Goal: Task Accomplishment & Management: Complete application form

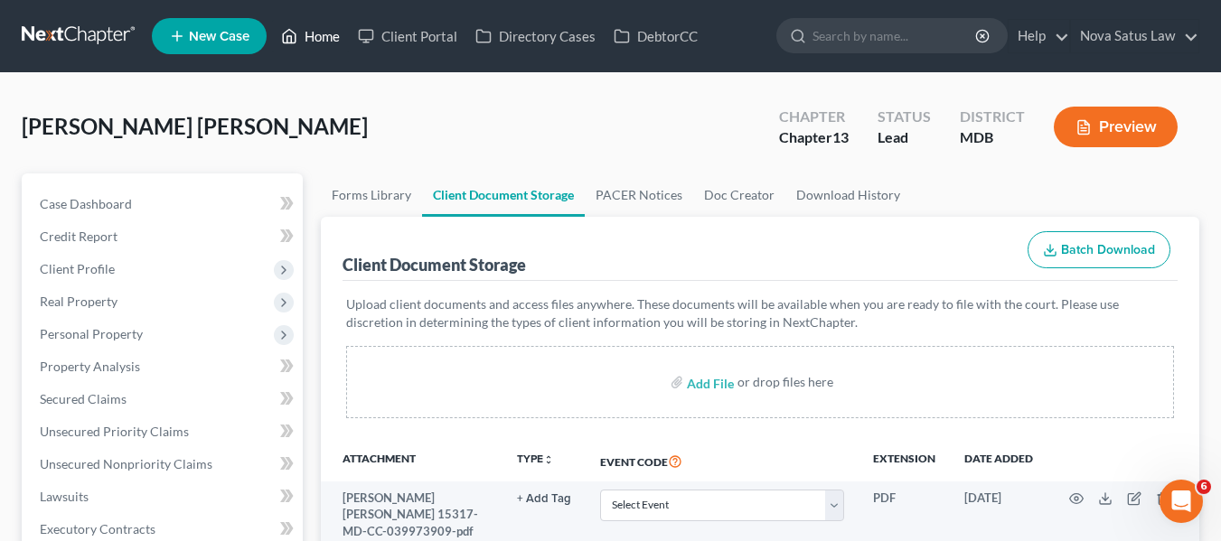
click at [313, 39] on link "Home" at bounding box center [310, 36] width 77 height 33
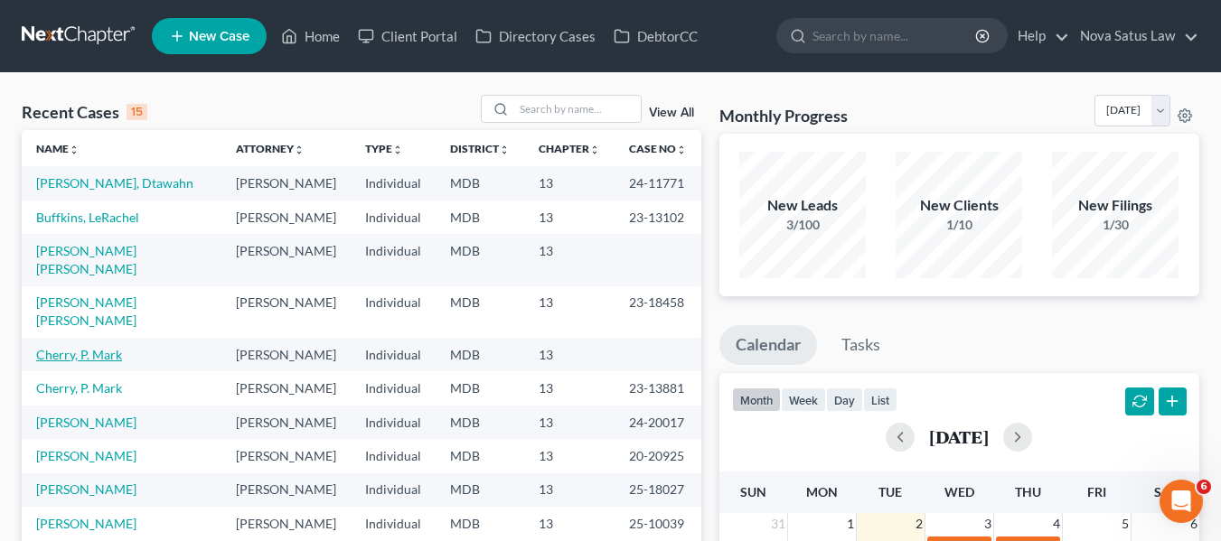
click at [61, 347] on link "Cherry, P. Mark" at bounding box center [79, 354] width 86 height 15
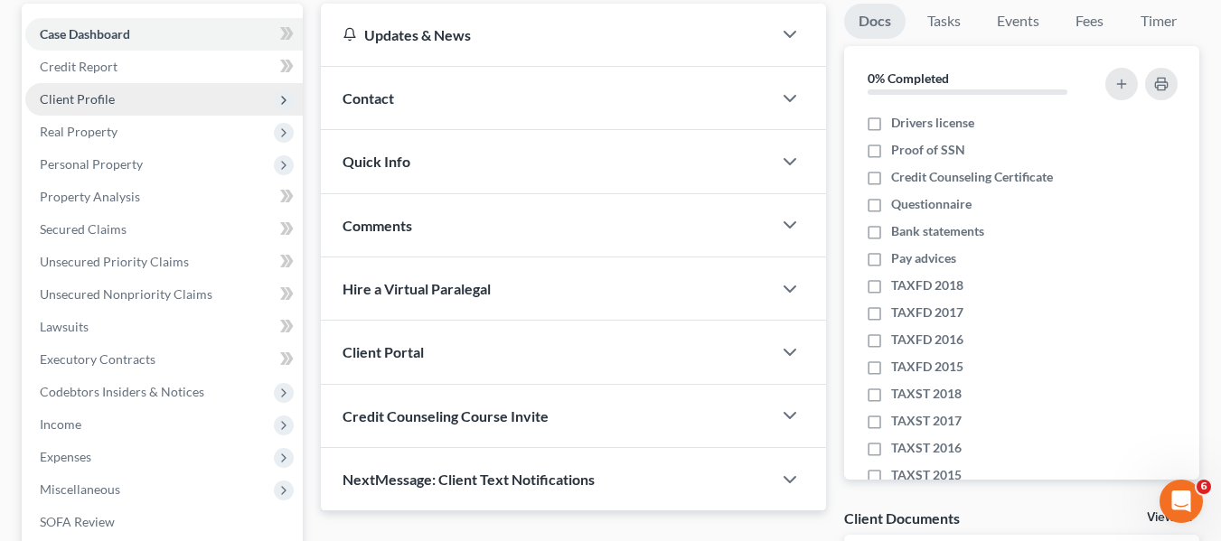
scroll to position [176, 0]
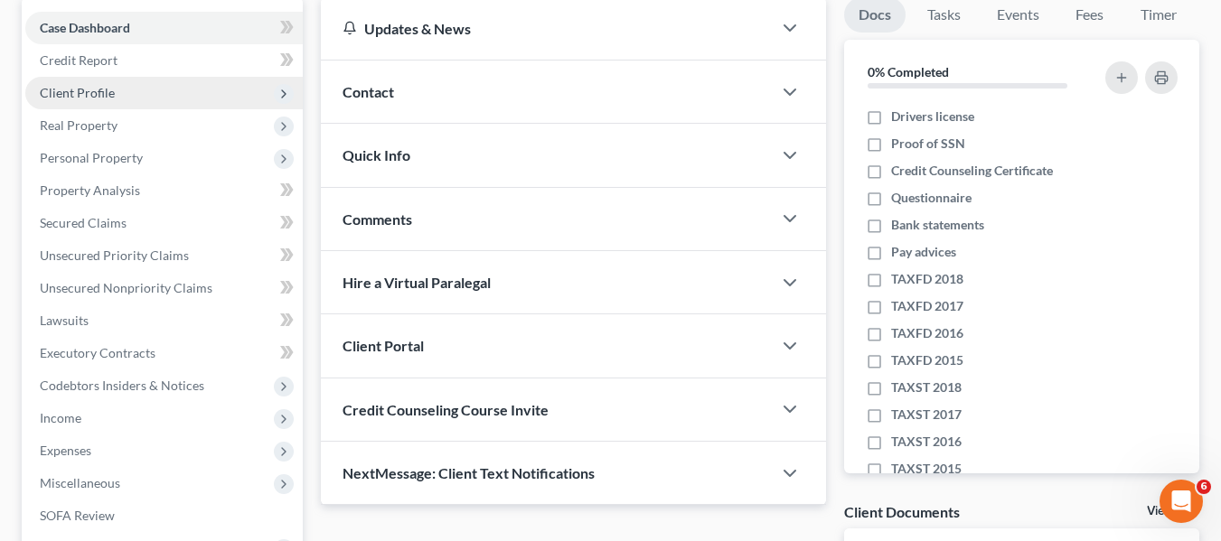
click at [89, 105] on span "Client Profile" at bounding box center [164, 93] width 278 height 33
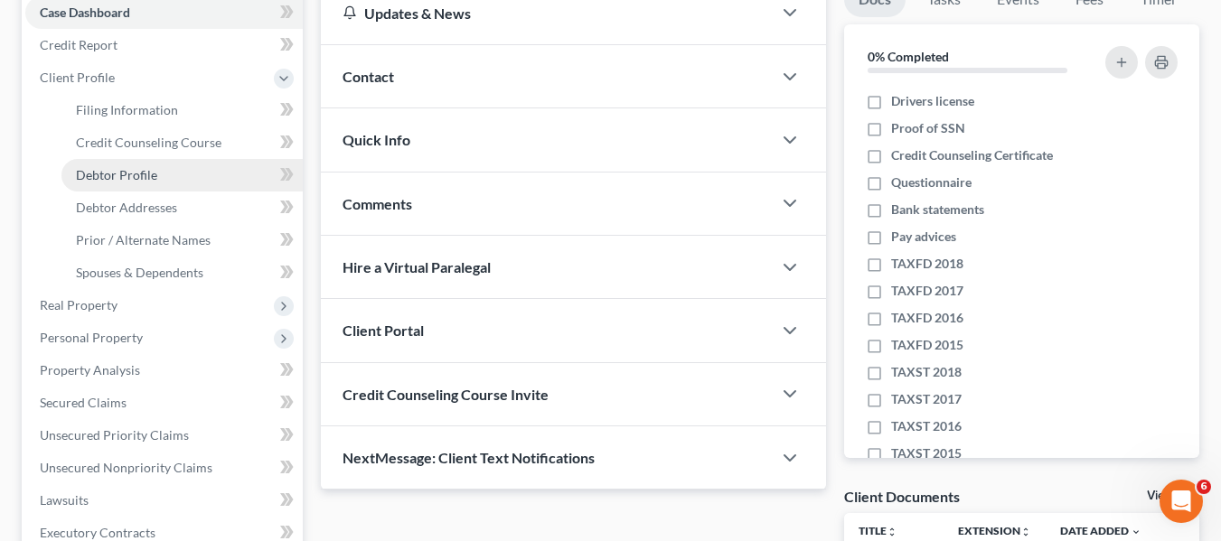
scroll to position [193, 0]
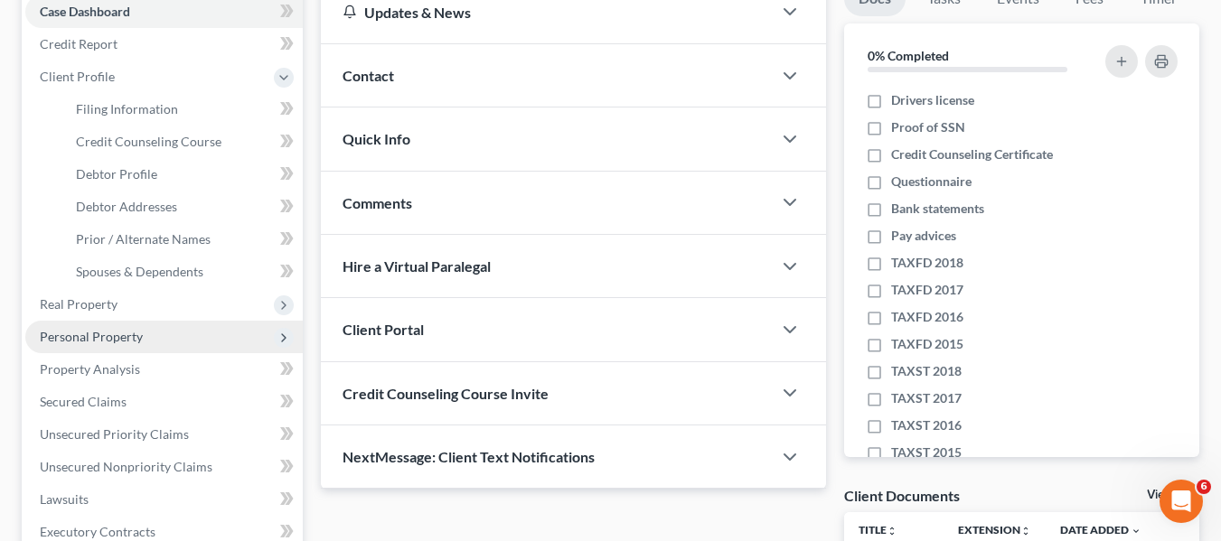
click at [89, 342] on span "Personal Property" at bounding box center [91, 336] width 103 height 15
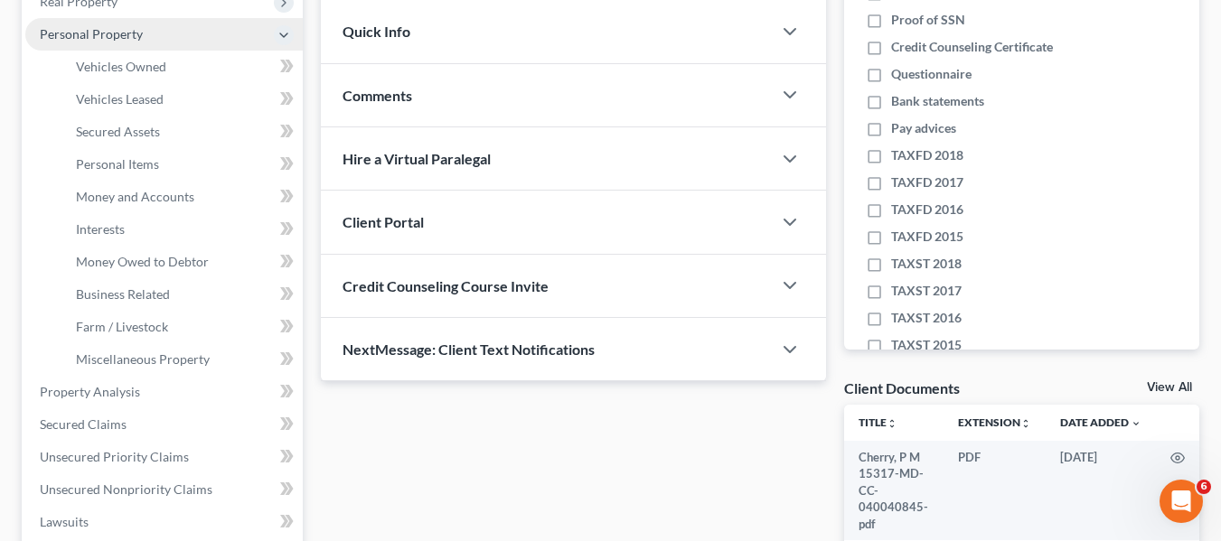
scroll to position [301, 0]
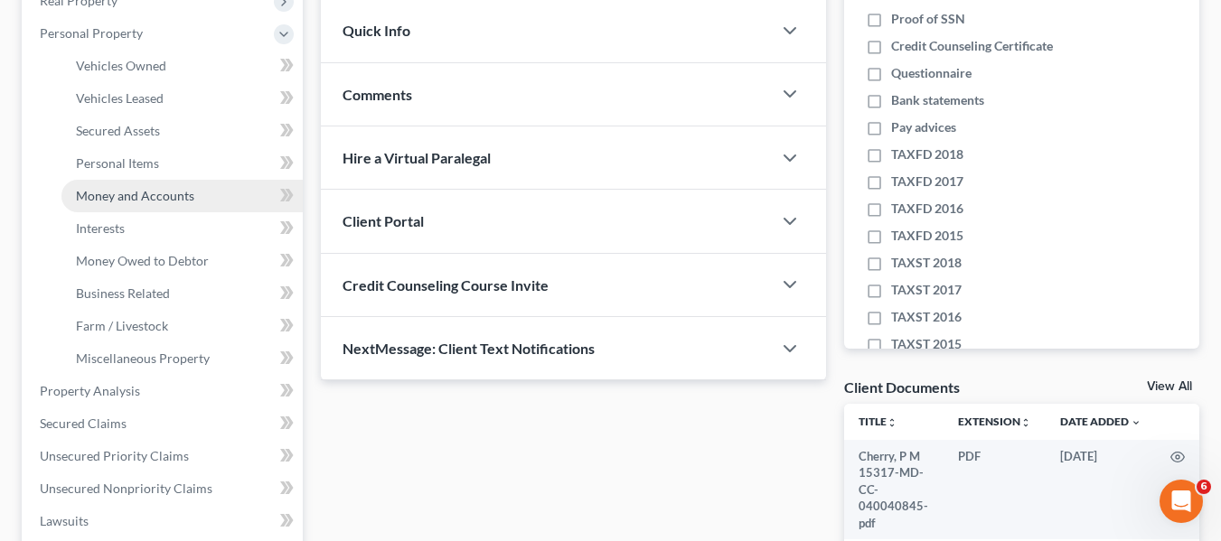
click at [118, 204] on link "Money and Accounts" at bounding box center [181, 196] width 241 height 33
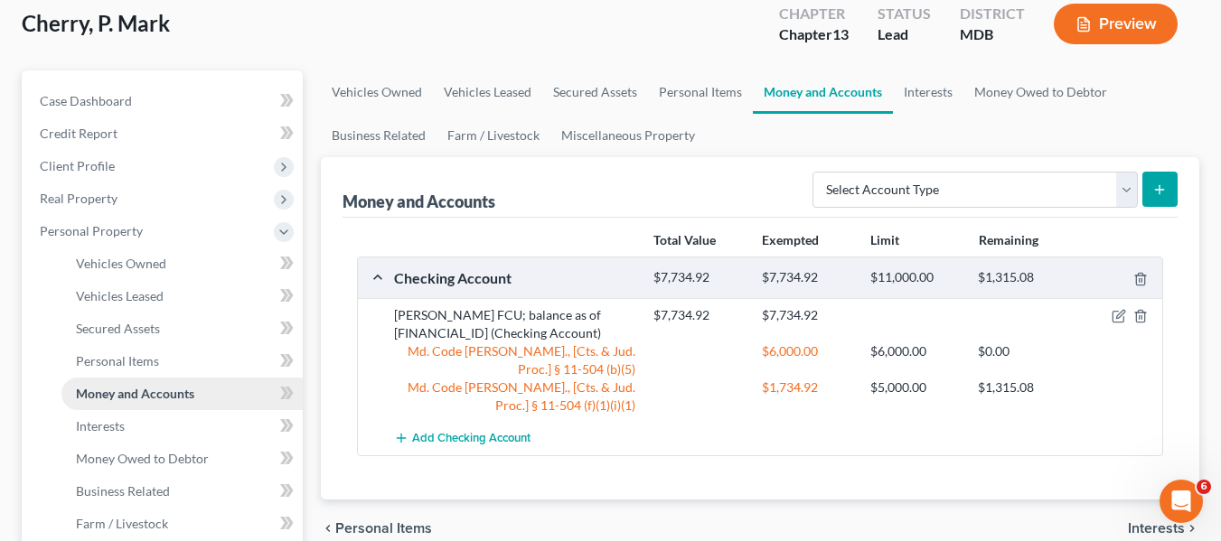
scroll to position [117, 0]
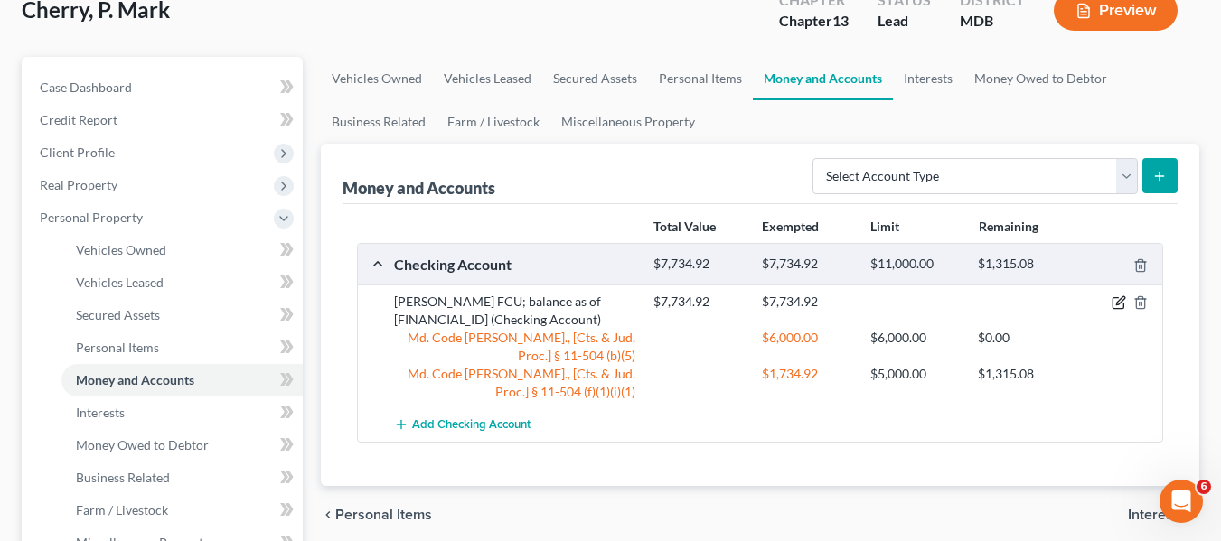
click at [1115, 305] on icon "button" at bounding box center [1119, 303] width 14 height 14
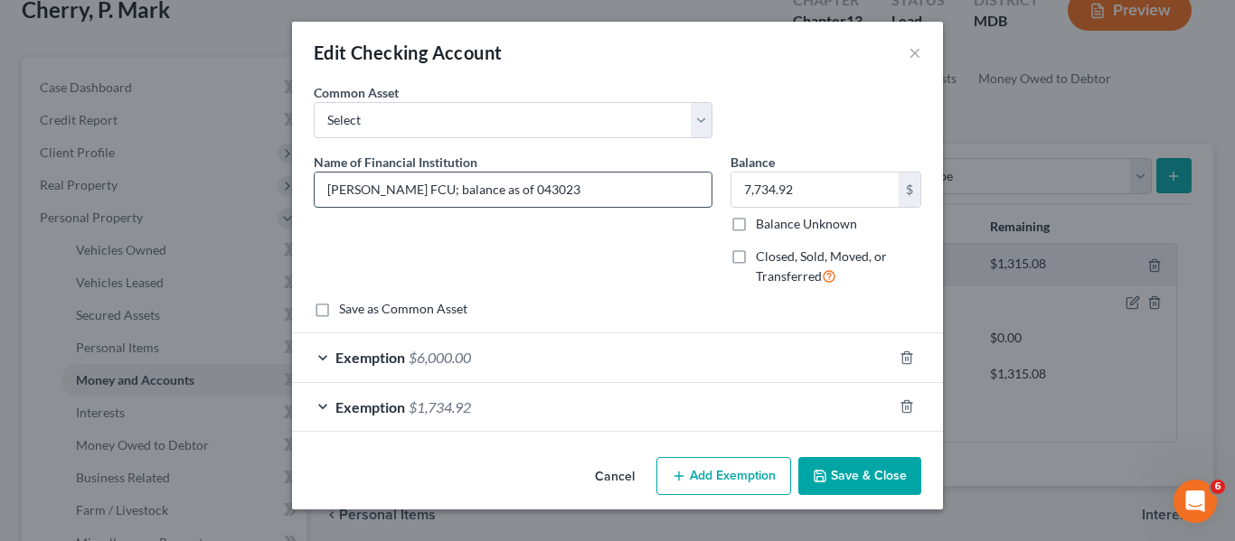
click at [596, 192] on input "[PERSON_NAME] FCU; balance as of 043023" at bounding box center [513, 190] width 397 height 34
type input "[PERSON_NAME] FCU; balance as of"
click at [793, 193] on input "7,734.92" at bounding box center [814, 190] width 167 height 34
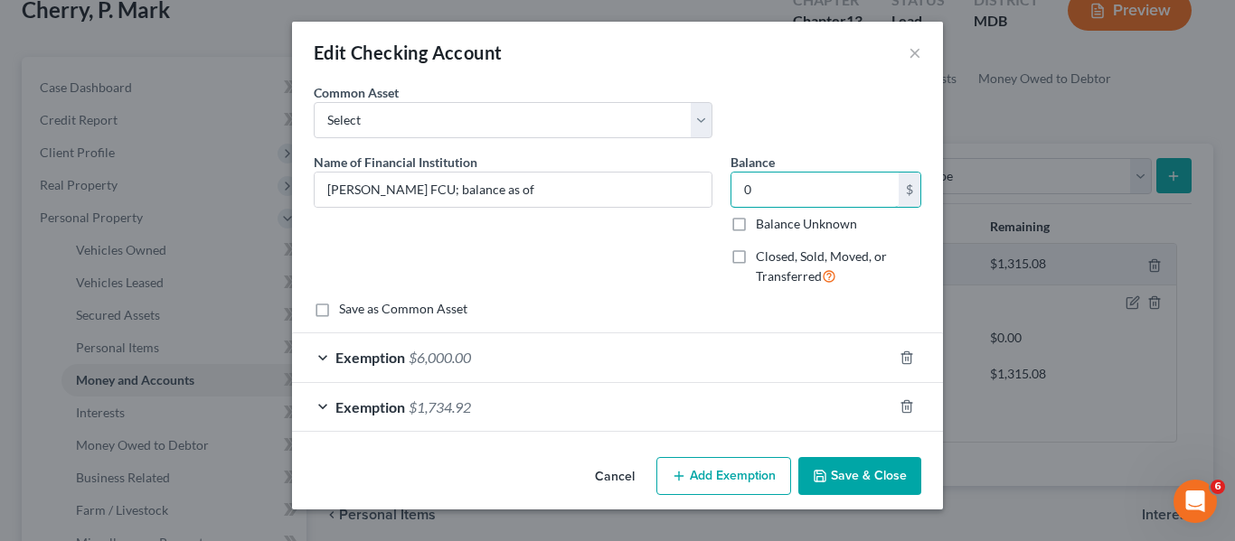
type input "0"
click at [827, 475] on icon "button" at bounding box center [820, 476] width 14 height 14
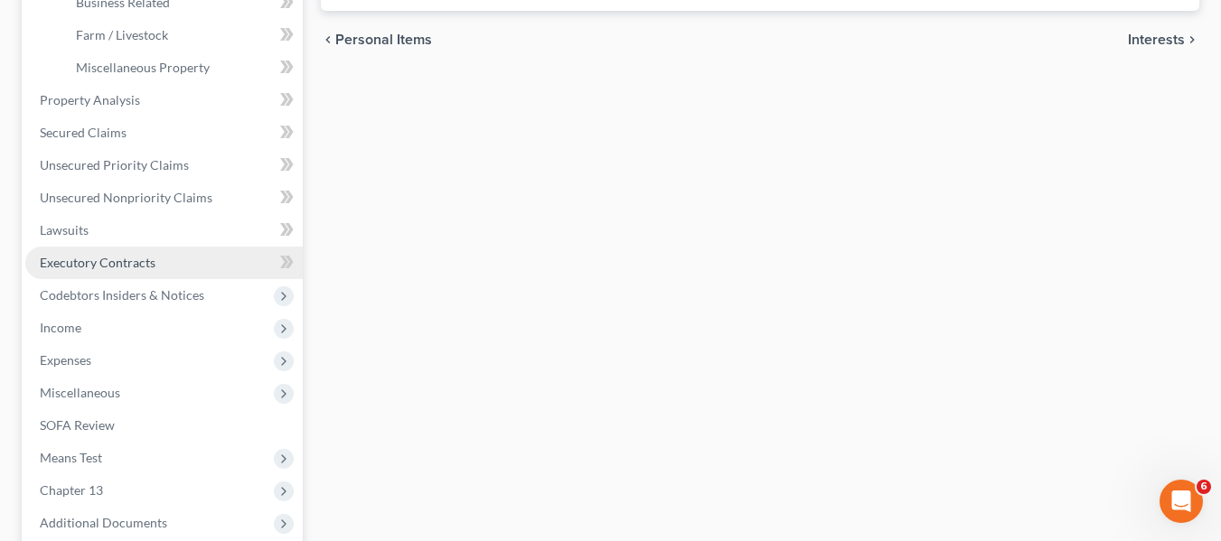
scroll to position [593, 0]
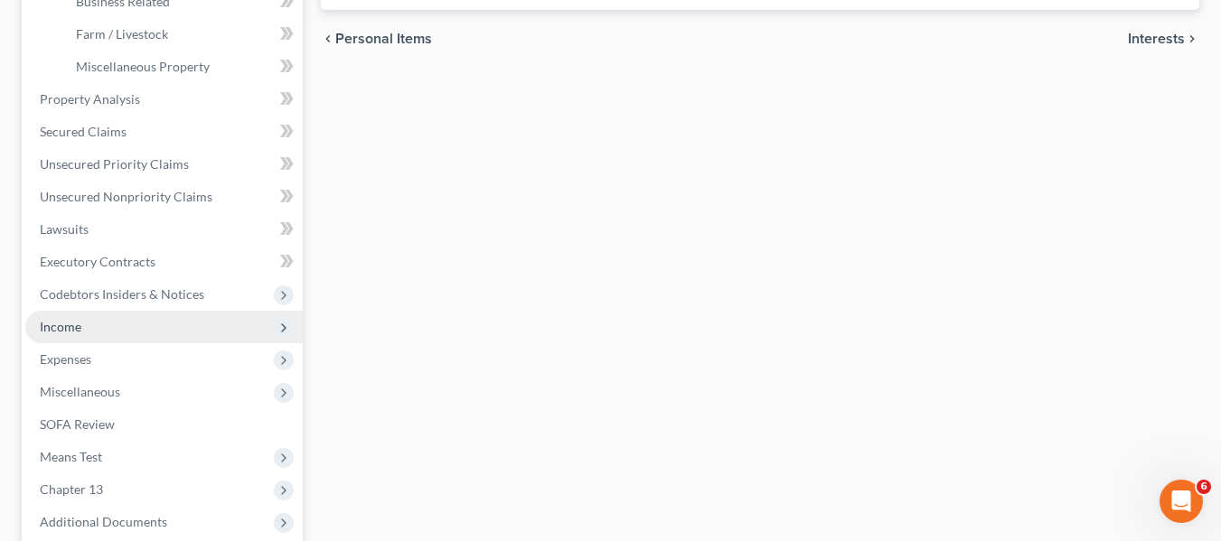
click at [66, 330] on span "Income" at bounding box center [61, 326] width 42 height 15
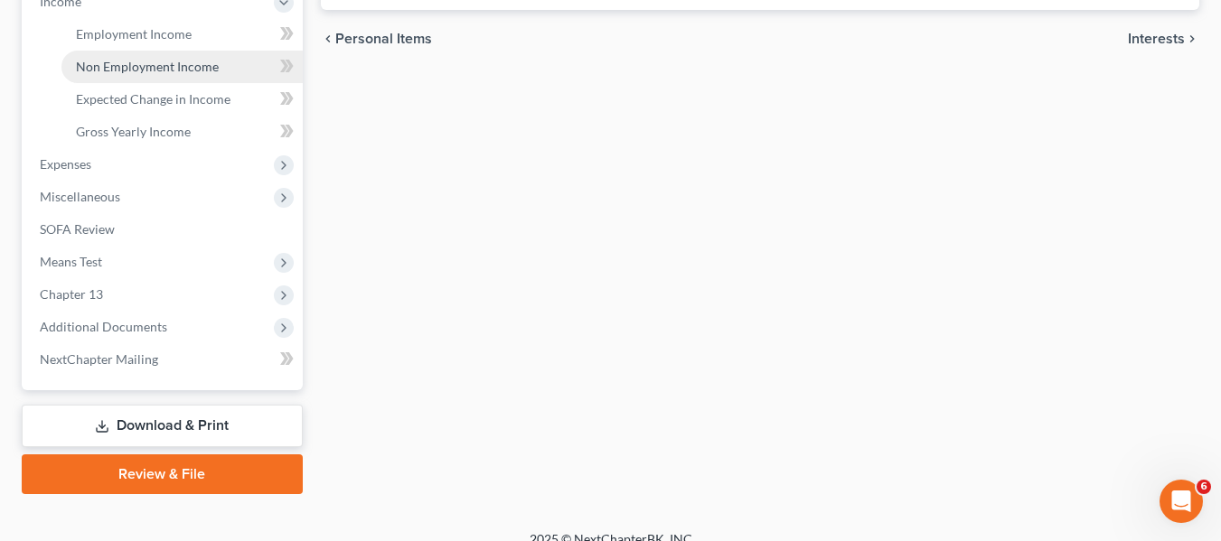
click at [172, 66] on span "Non Employment Income" at bounding box center [147, 66] width 143 height 15
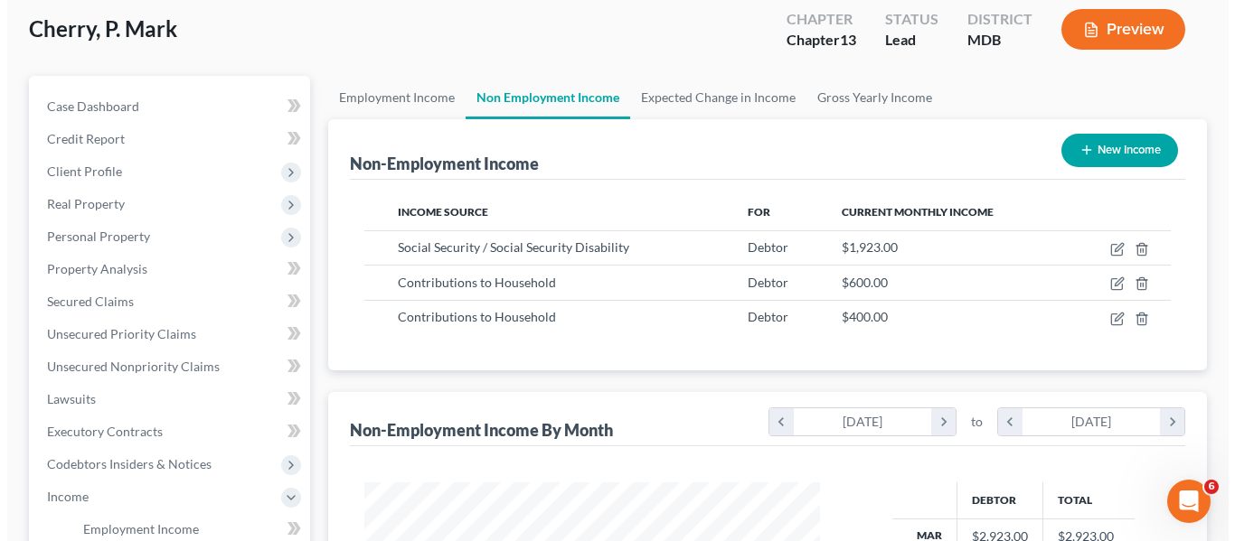
scroll to position [99, 0]
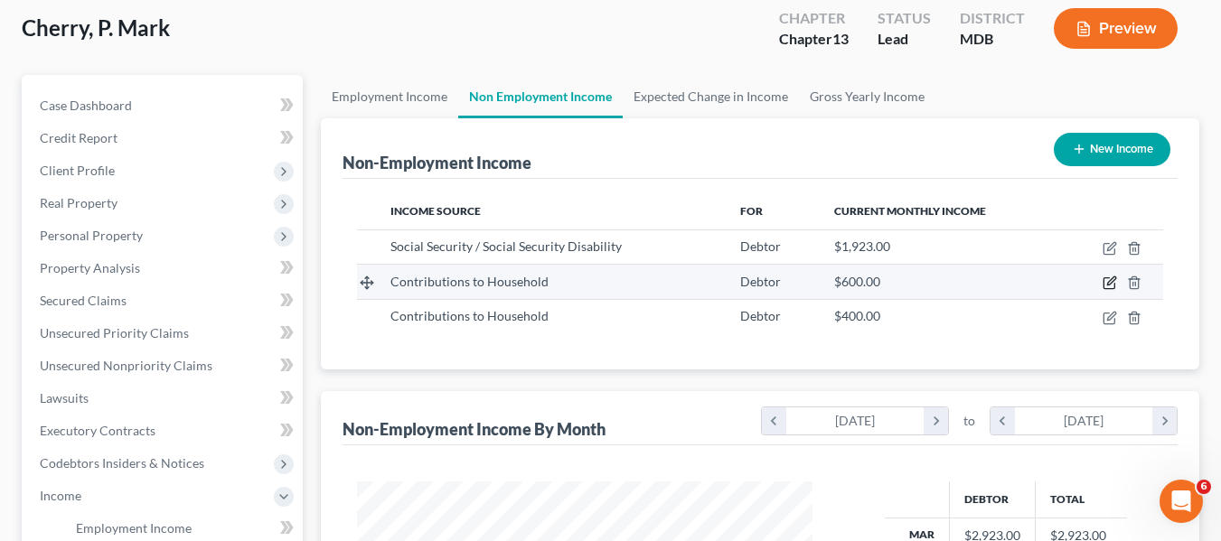
click at [1109, 284] on icon "button" at bounding box center [1110, 283] width 14 height 14
select select "8"
select select "0"
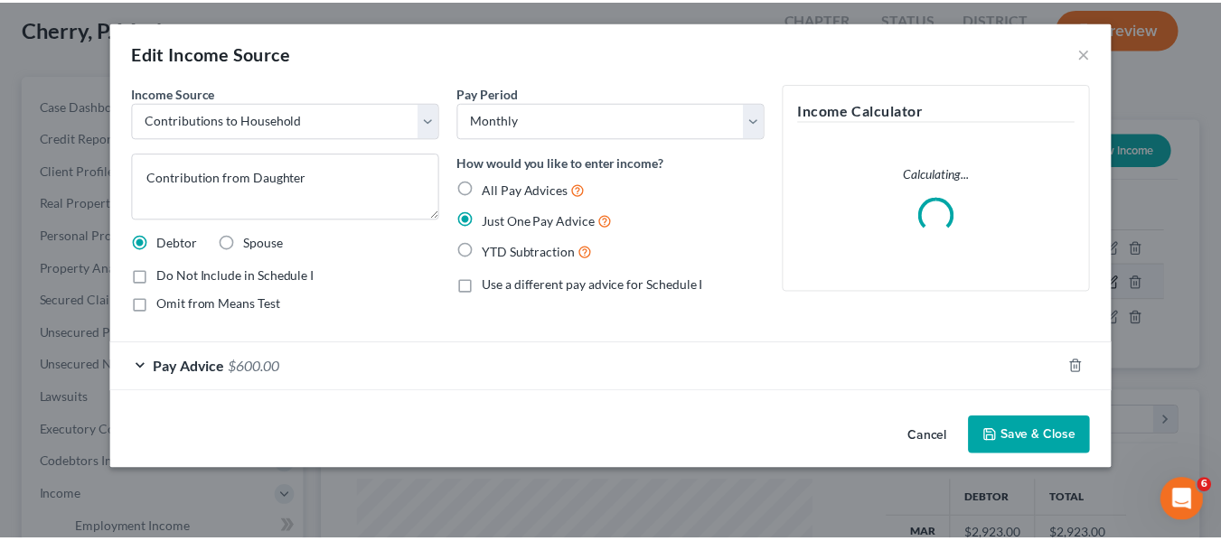
scroll to position [325, 498]
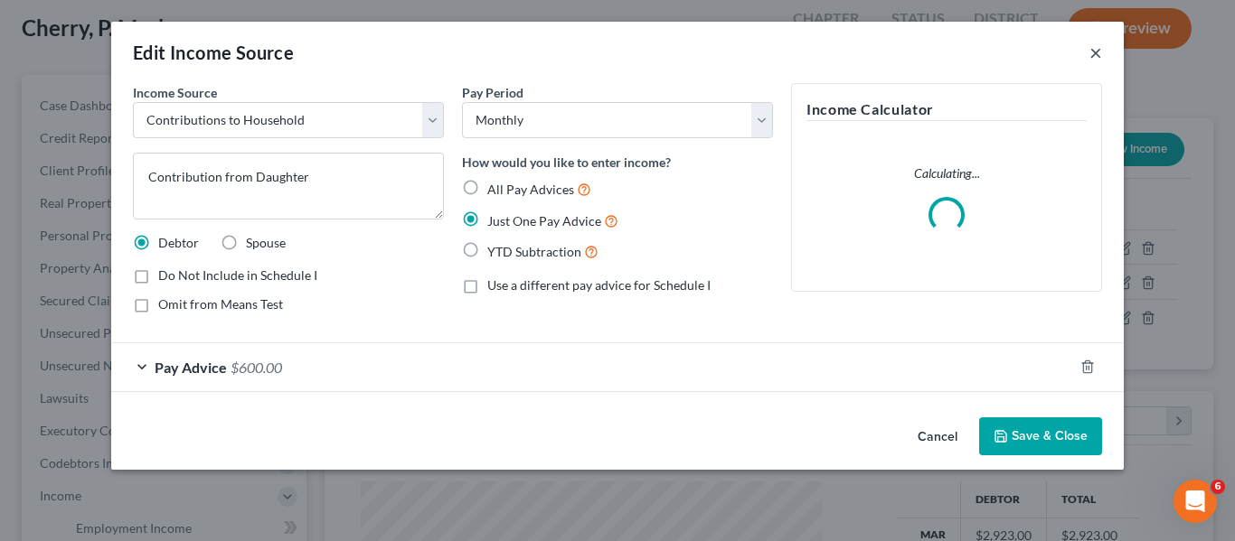
click at [1094, 59] on button "×" at bounding box center [1095, 53] width 13 height 22
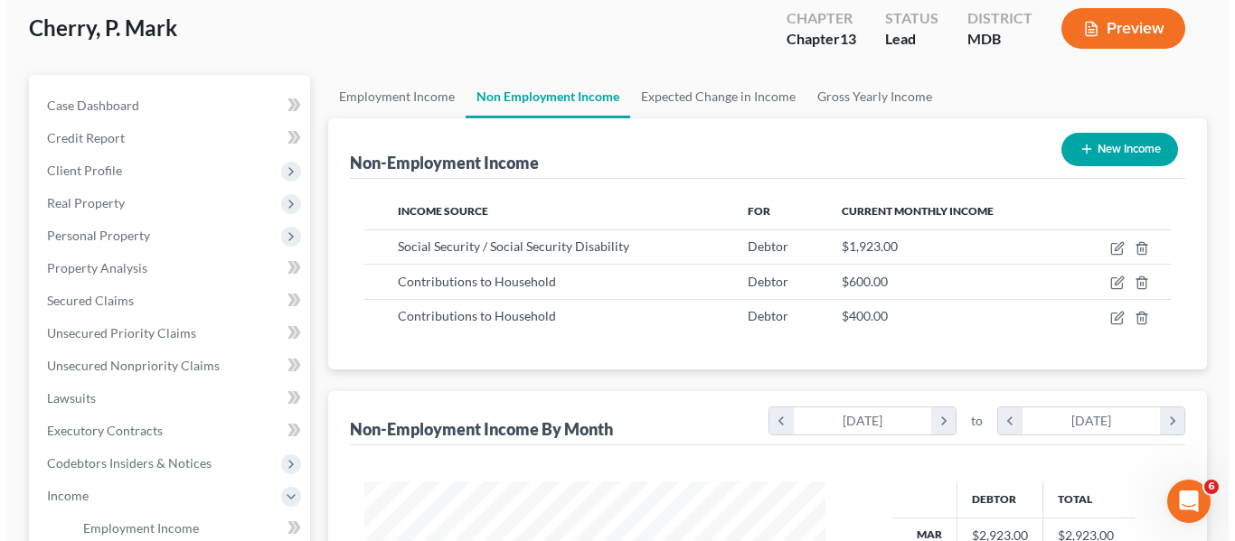
scroll to position [903602, 903434]
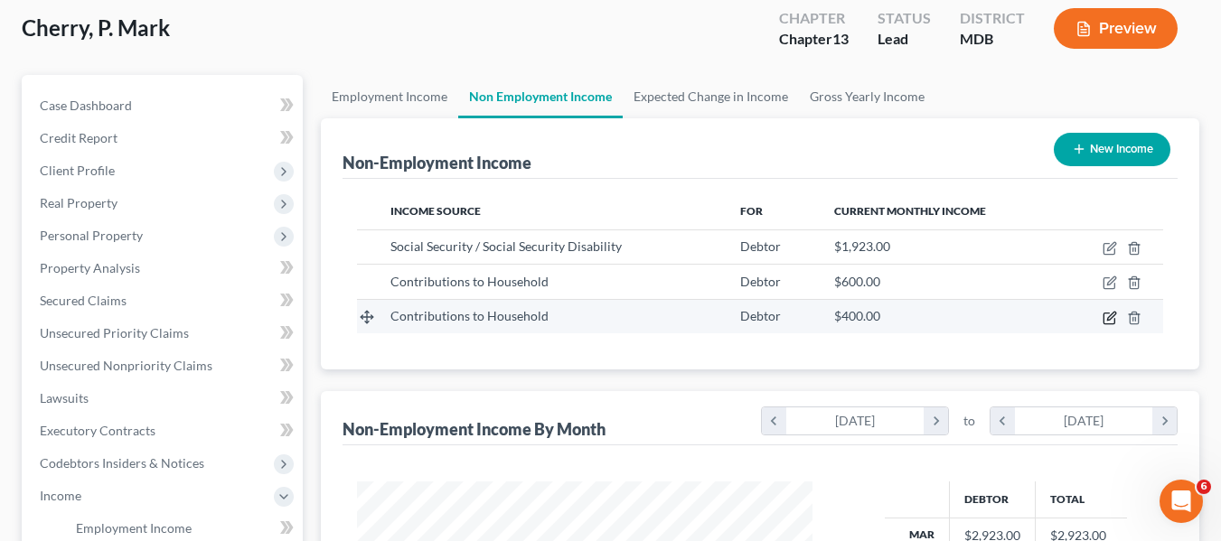
click at [1107, 317] on icon "button" at bounding box center [1110, 318] width 14 height 14
select select "8"
select select "0"
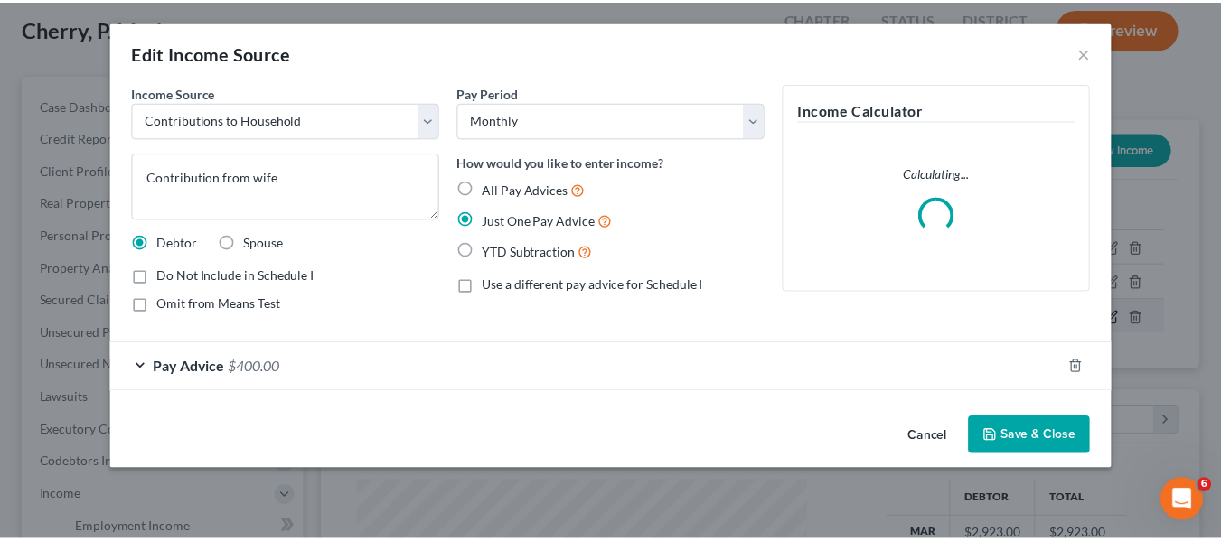
scroll to position [325, 498]
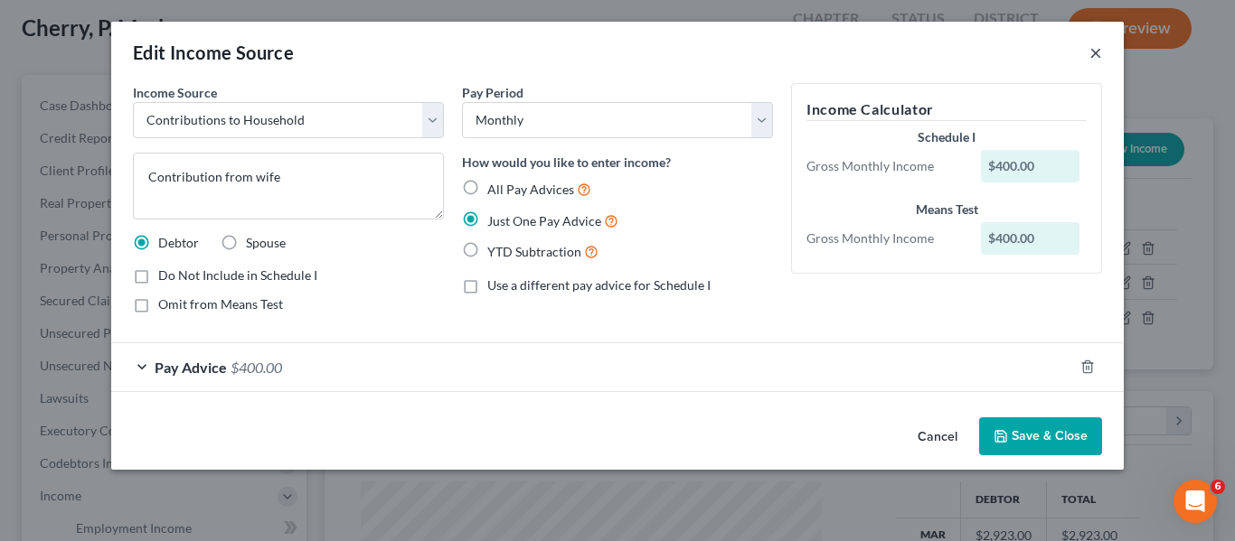
click at [1093, 59] on button "×" at bounding box center [1095, 53] width 13 height 22
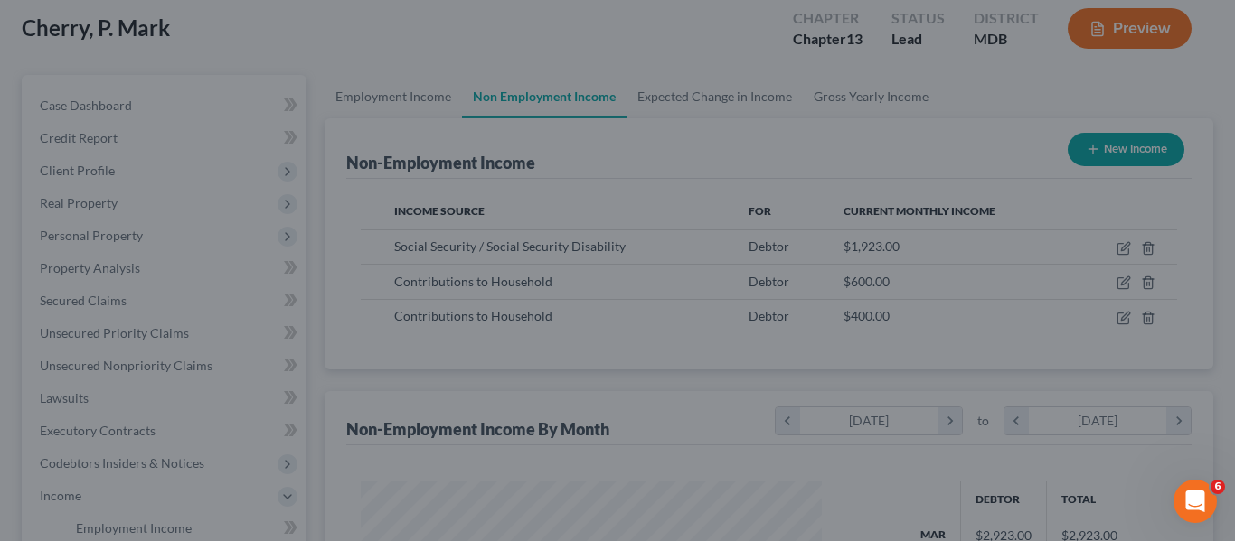
scroll to position [903602, 903434]
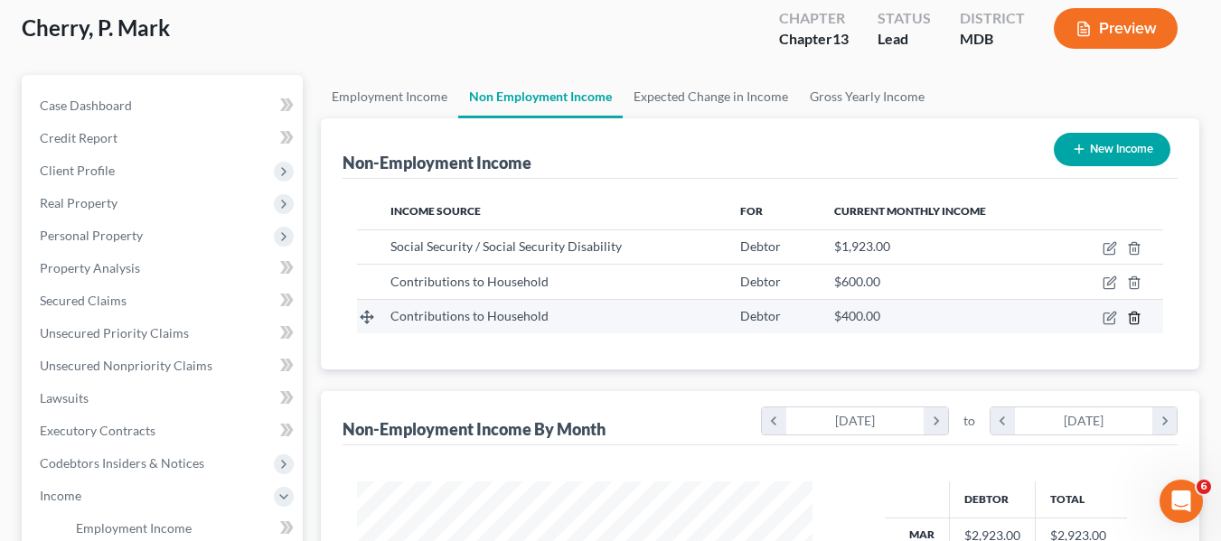
click at [1135, 316] on icon "button" at bounding box center [1134, 318] width 14 height 14
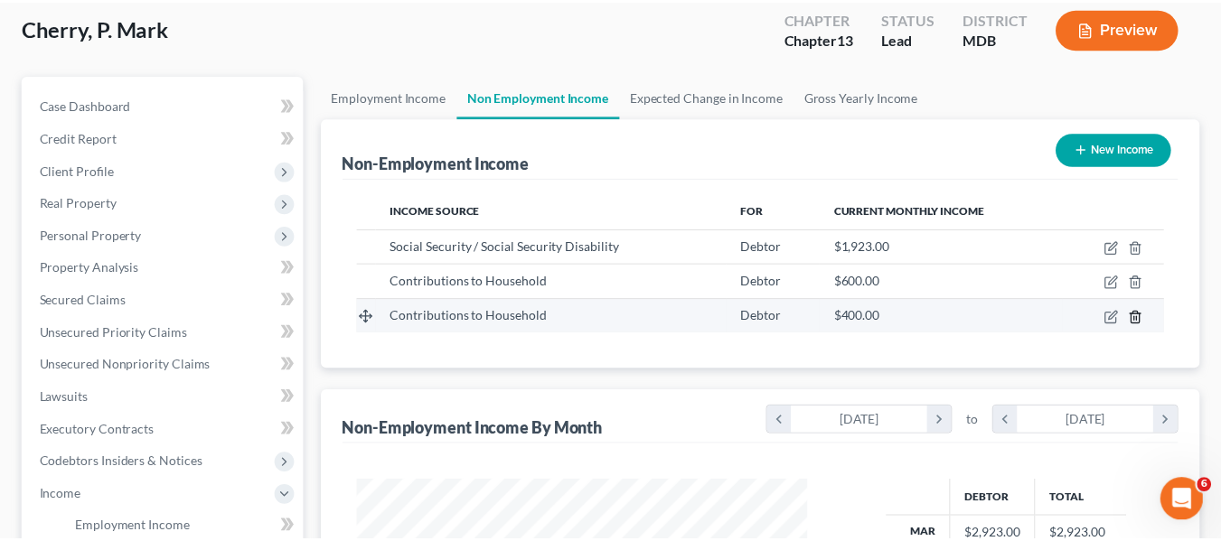
scroll to position [325, 498]
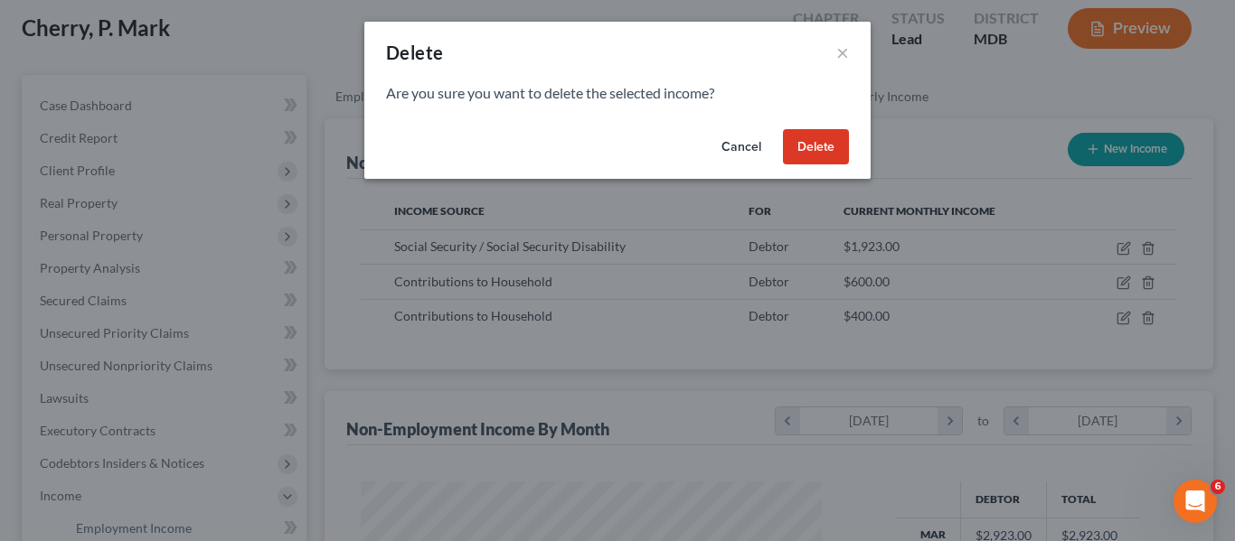
click at [814, 144] on button "Delete" at bounding box center [816, 147] width 66 height 36
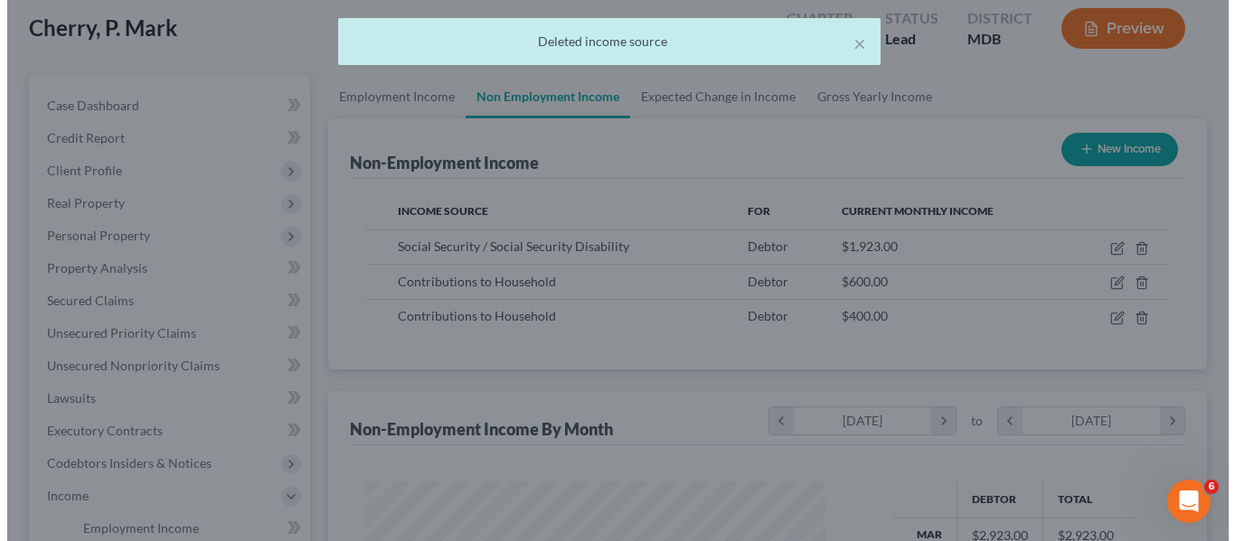
scroll to position [903602, 903434]
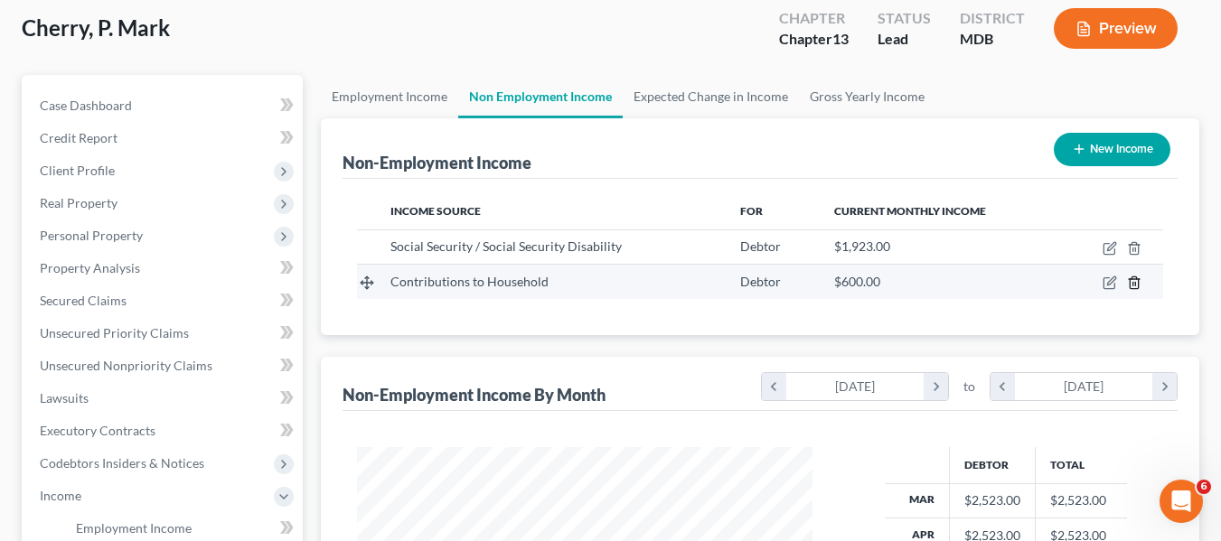
click at [1134, 283] on icon "button" at bounding box center [1134, 283] width 14 height 14
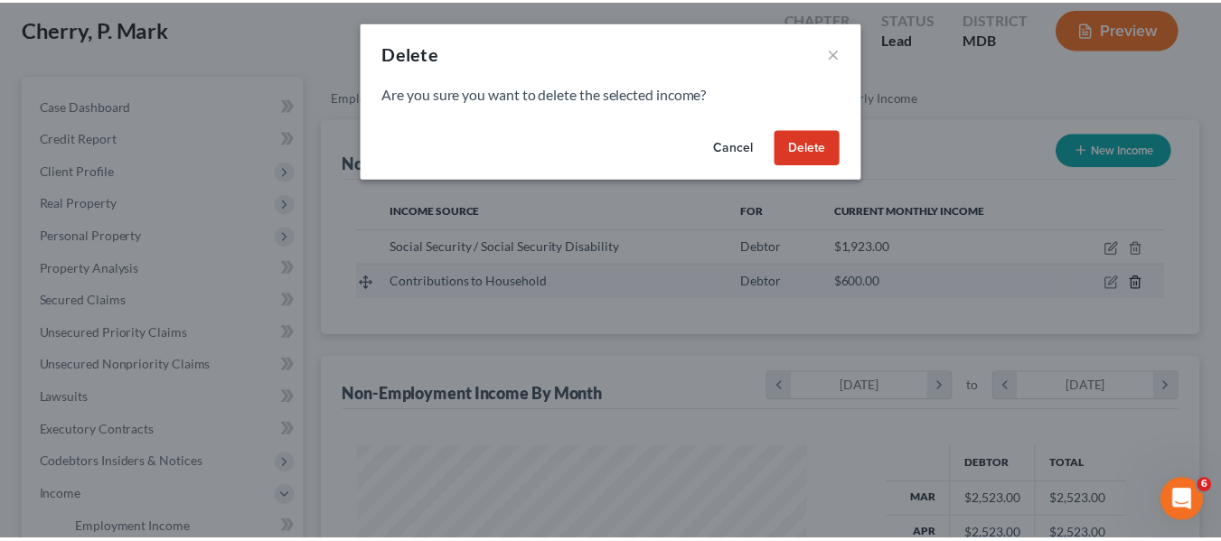
scroll to position [325, 498]
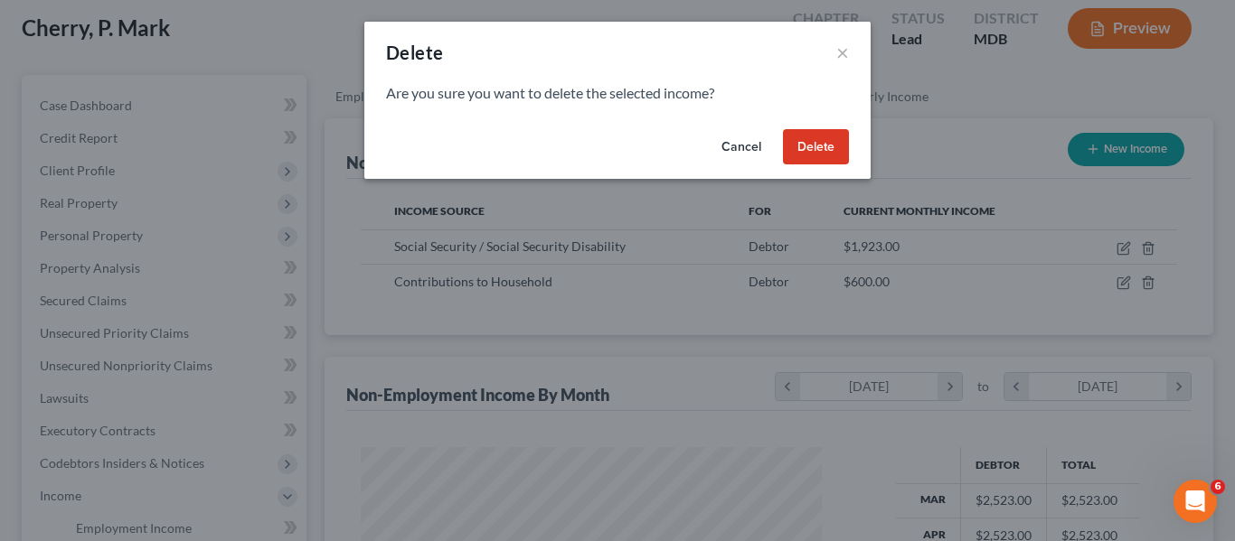
click at [809, 133] on button "Delete" at bounding box center [816, 147] width 66 height 36
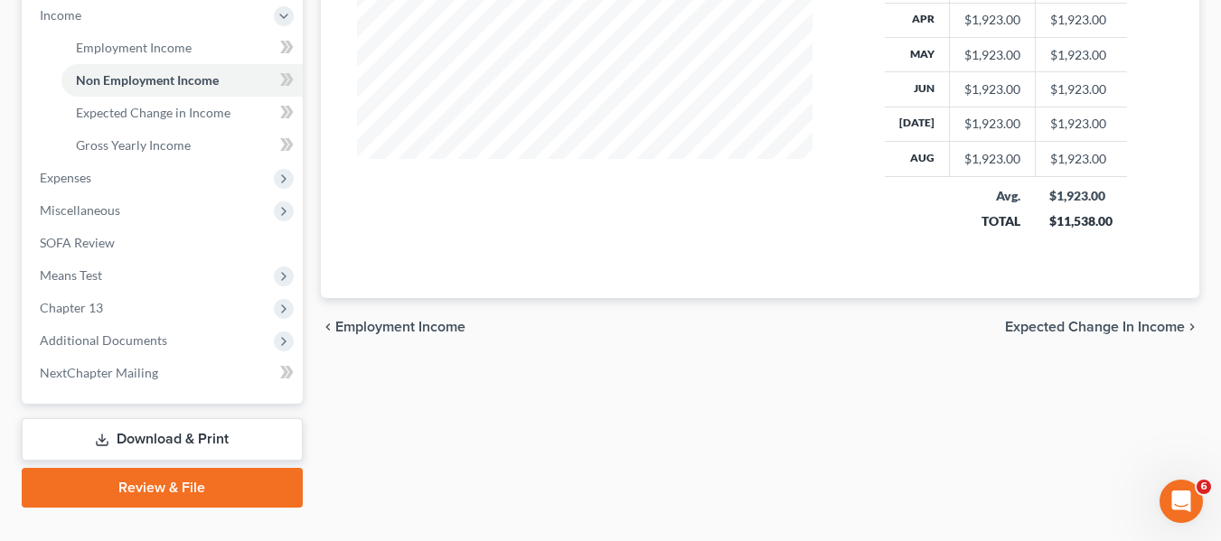
scroll to position [615, 0]
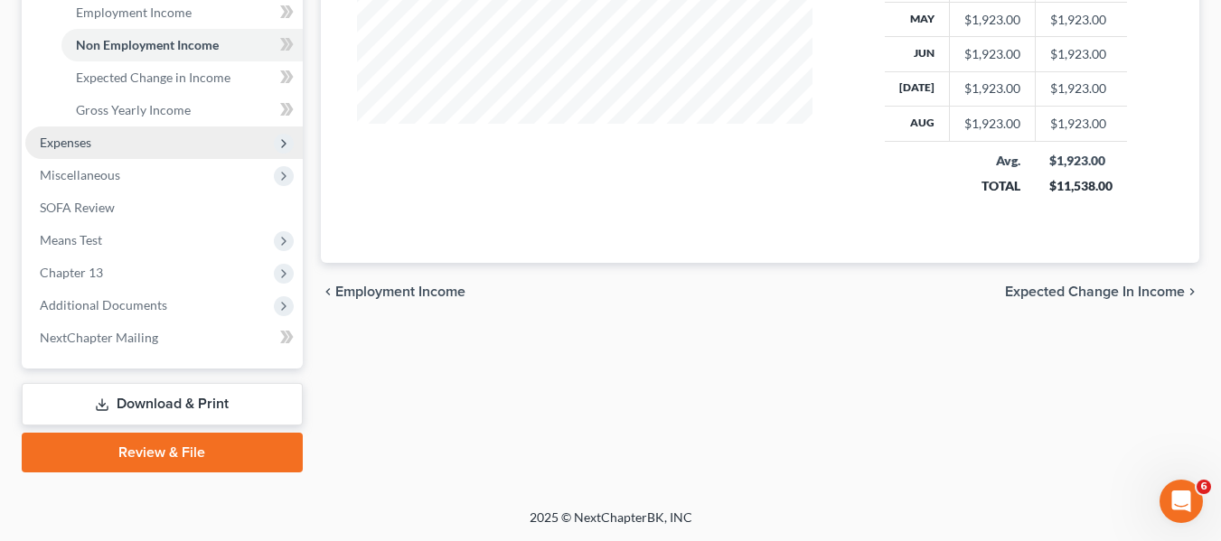
click at [156, 152] on span "Expenses" at bounding box center [164, 143] width 278 height 33
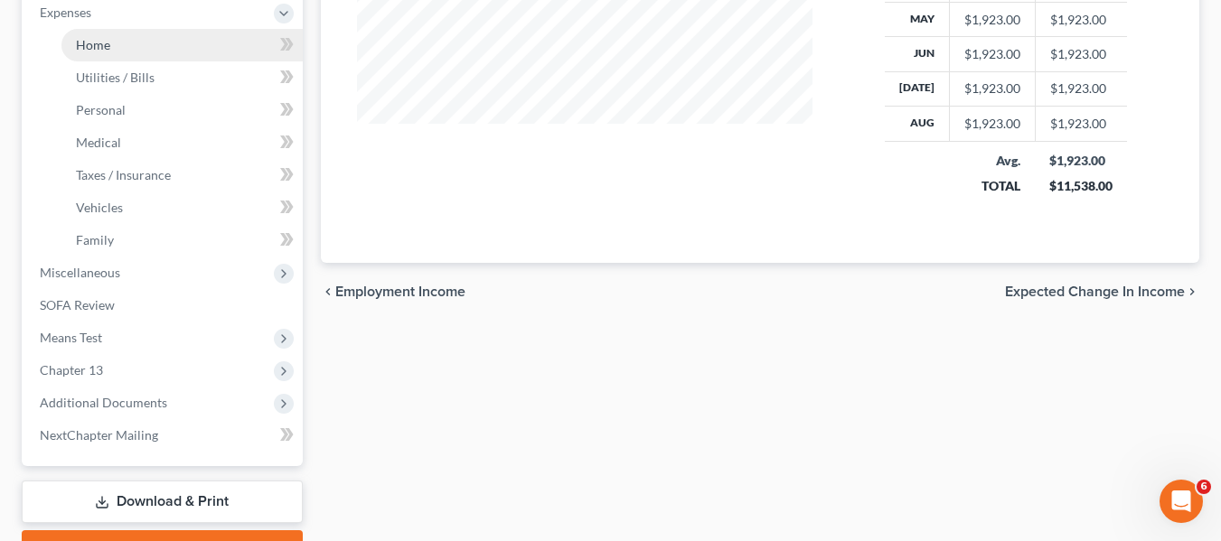
click at [111, 50] on link "Home" at bounding box center [181, 45] width 241 height 33
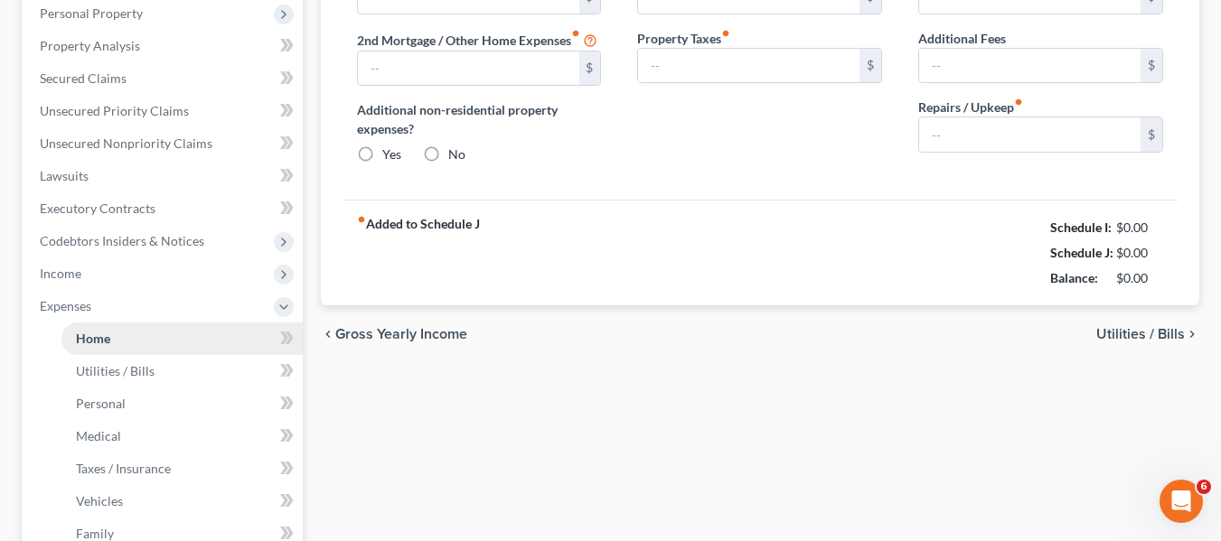
type input "1,170.00"
type input "0.00"
radio input "true"
type input "0.00"
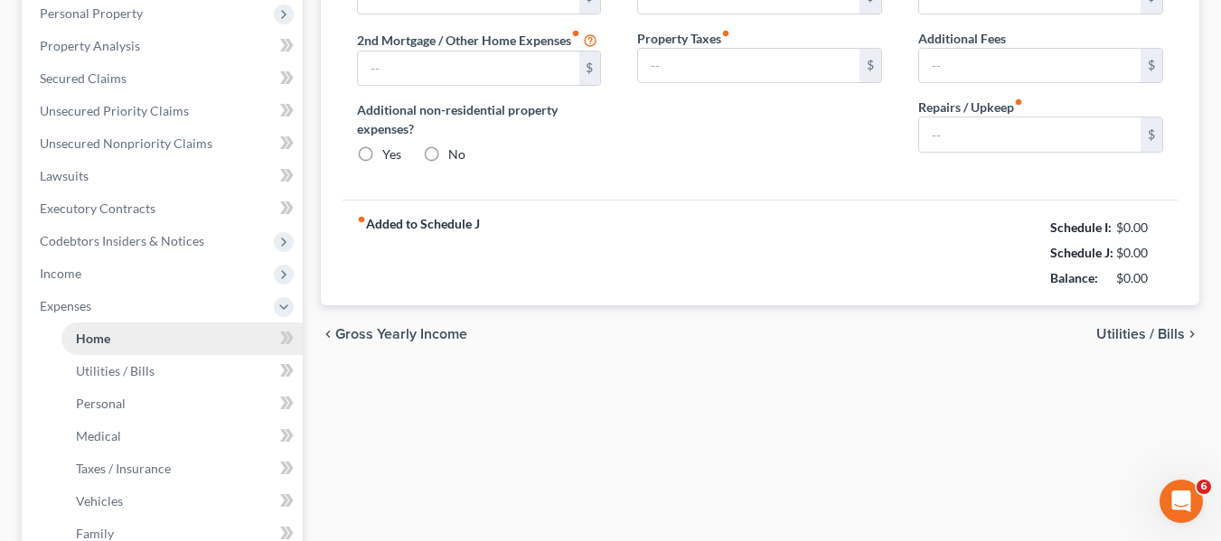
type input "170.00"
type input "0.00"
type input "100.00"
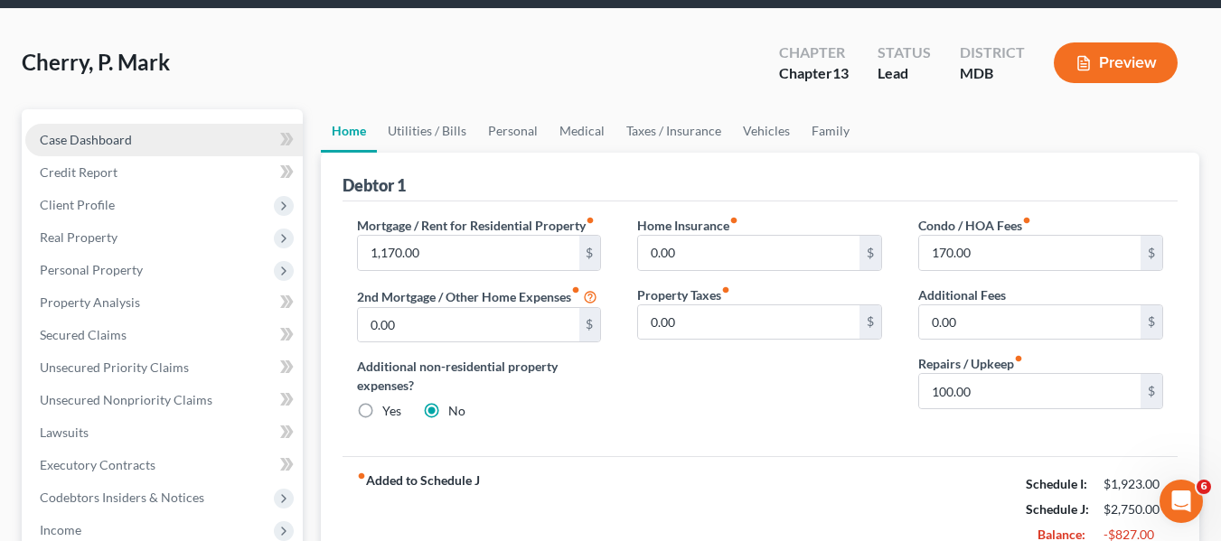
scroll to position [63, 0]
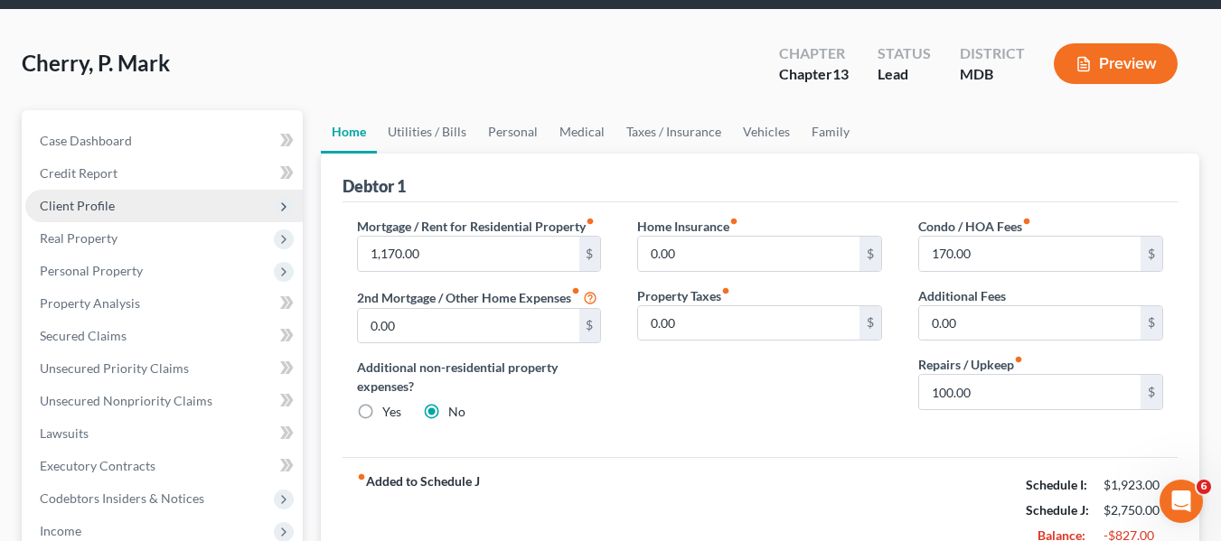
click at [80, 202] on span "Client Profile" at bounding box center [77, 205] width 75 height 15
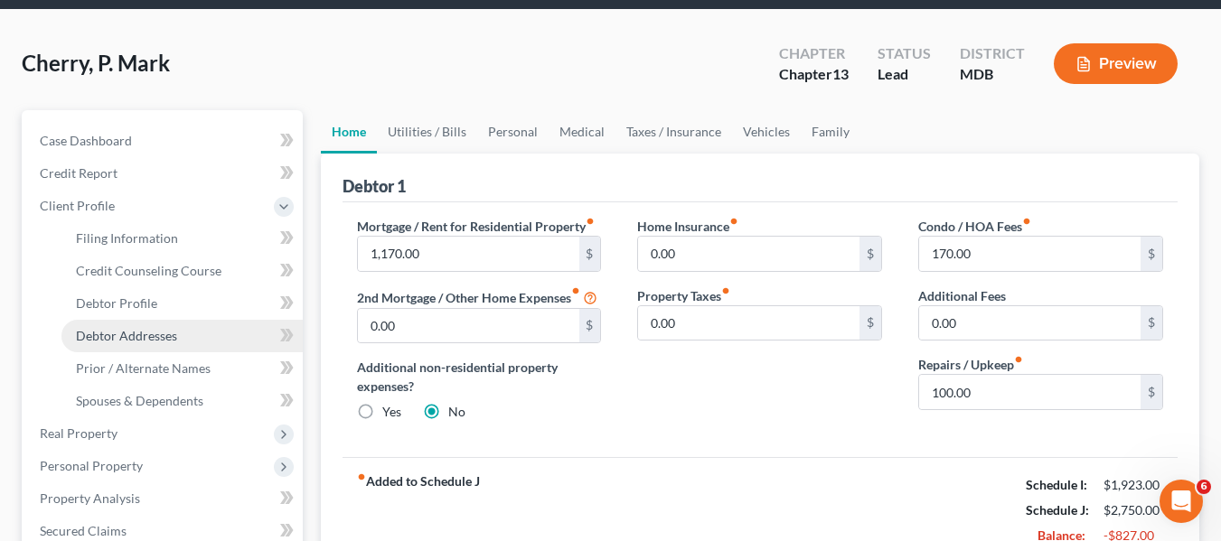
click at [118, 335] on span "Debtor Addresses" at bounding box center [126, 335] width 101 height 15
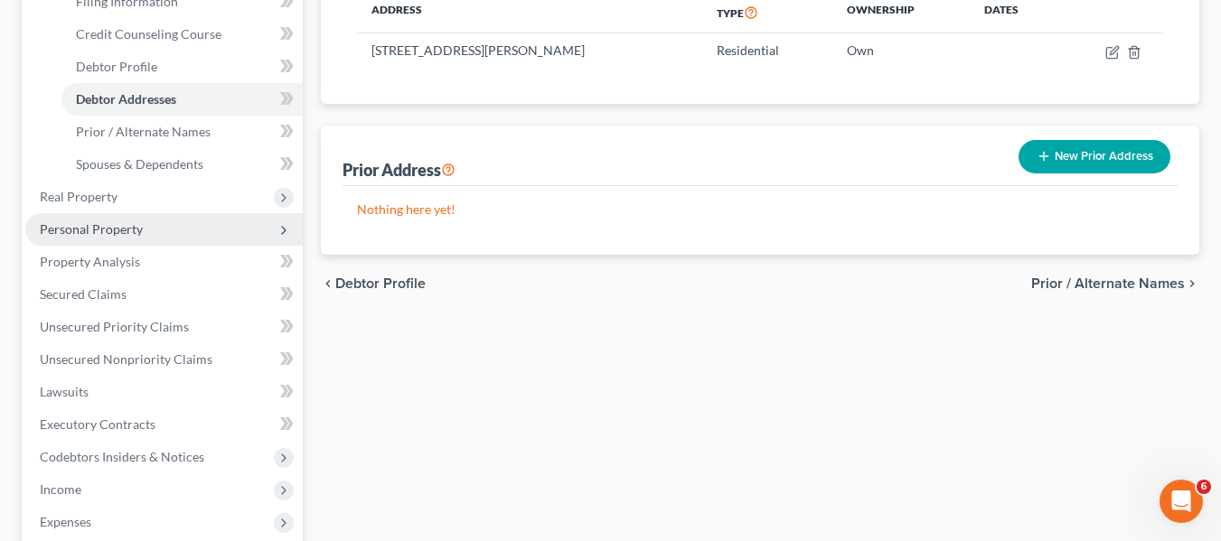
scroll to position [301, 0]
click at [152, 239] on span "Personal Property" at bounding box center [164, 228] width 278 height 33
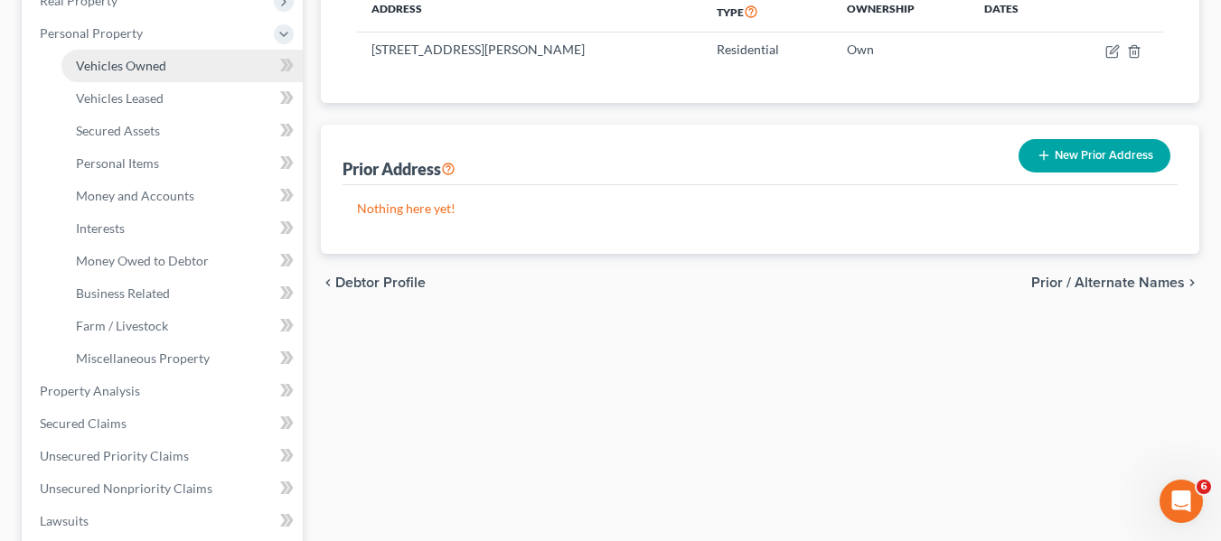
click at [98, 65] on span "Vehicles Owned" at bounding box center [121, 65] width 90 height 15
